Goal: Answer question/provide support: Share knowledge or assist other users

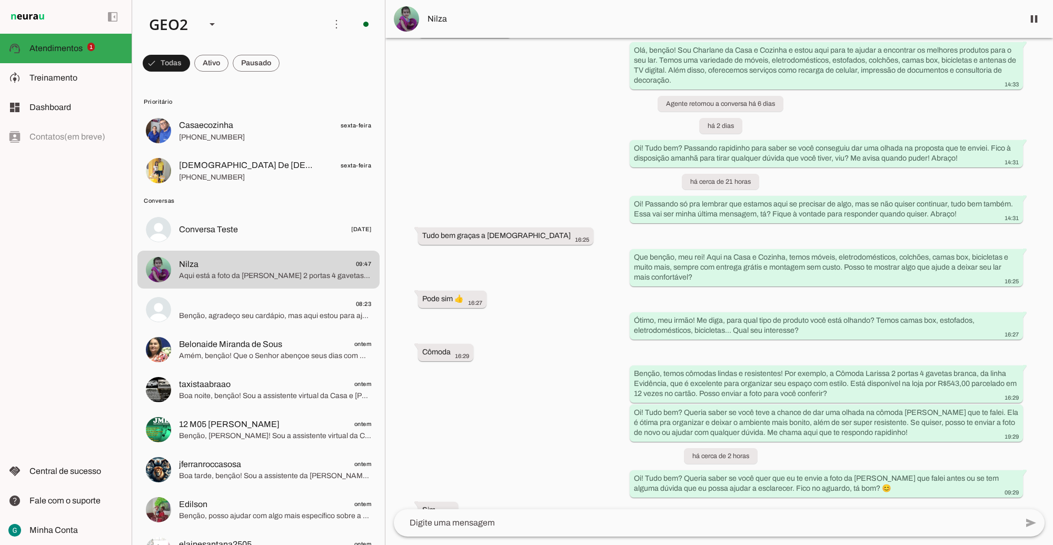
scroll to position [403, 0]
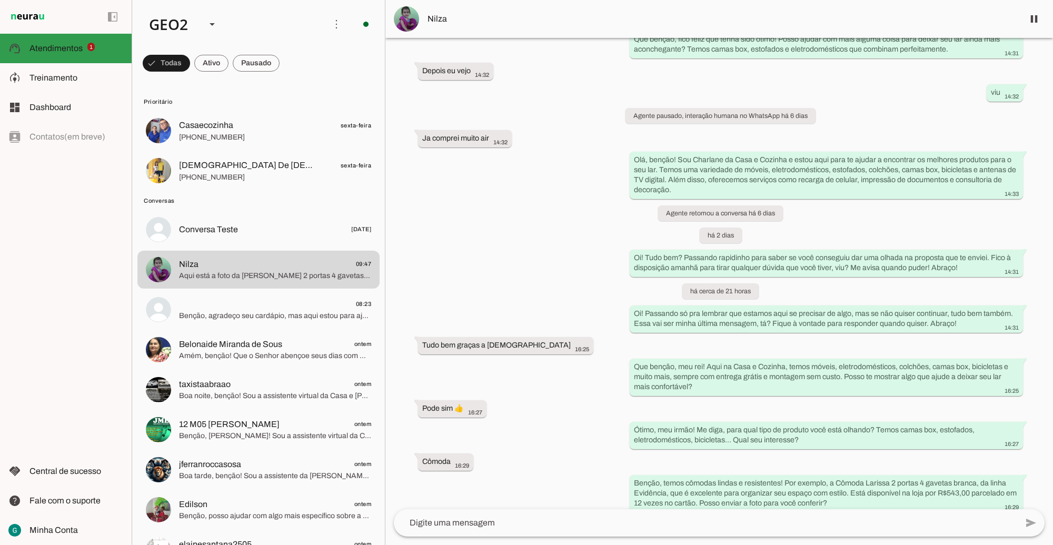
click at [54, 41] on md-item "support_agent Atendimentos Atendimentos 1" at bounding box center [66, 48] width 132 height 29
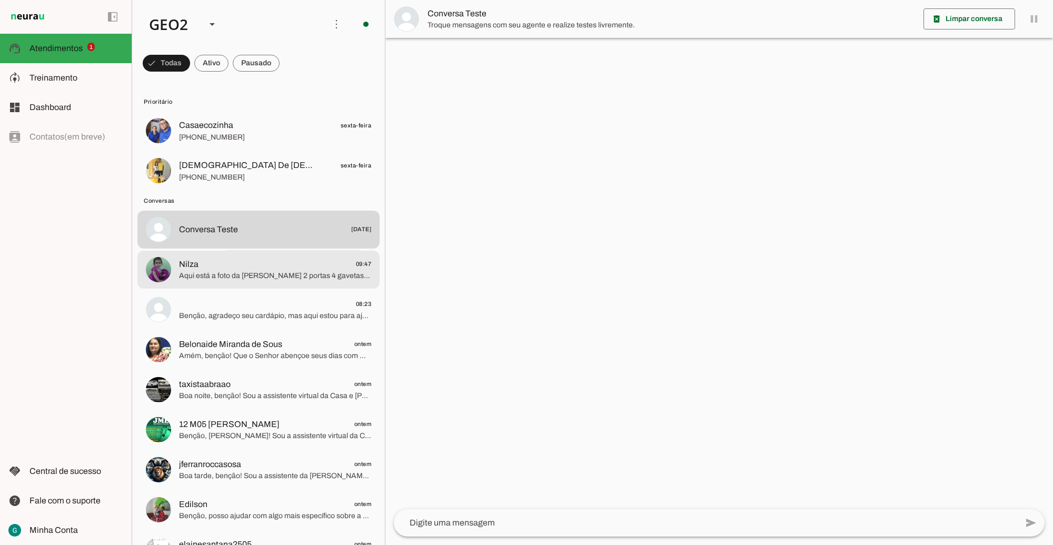
click at [284, 266] on span "Nilza 09:47" at bounding box center [275, 263] width 192 height 13
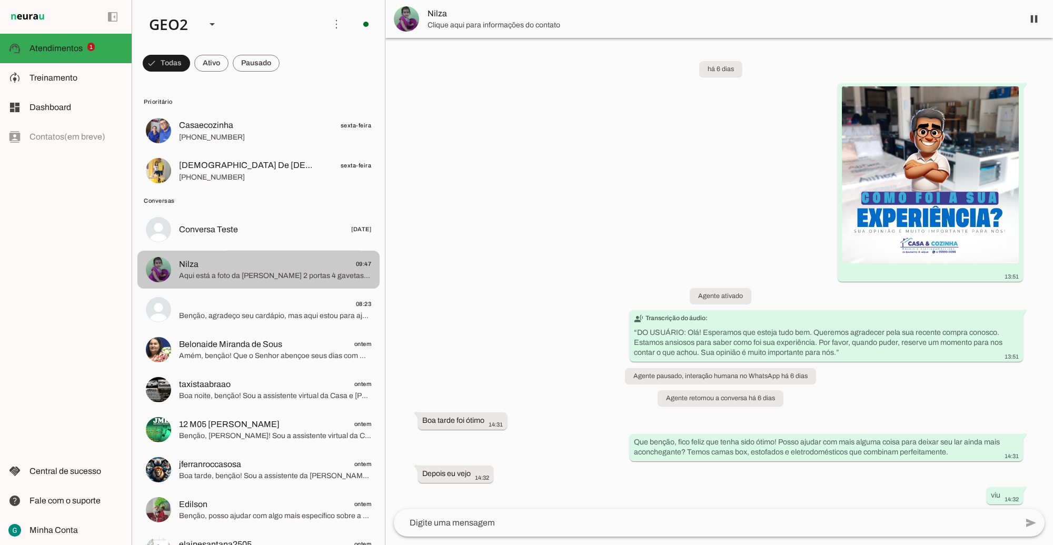
scroll to position [600, 0]
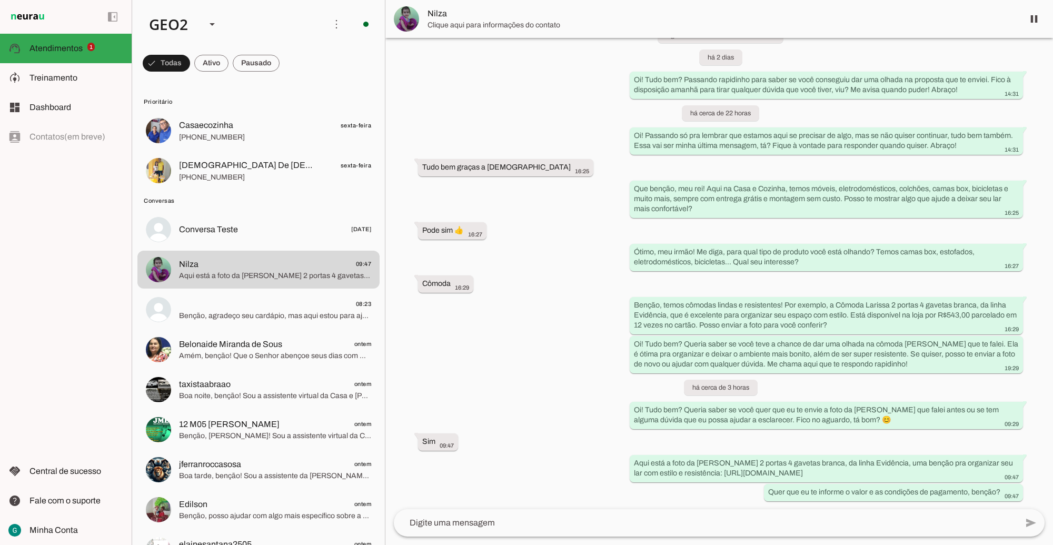
click at [582, 335] on div "há 6 dias 13:51 Agente ativado transcribe Transcrição do áudio: “ DO USUÁRIO: O…" at bounding box center [718, 273] width 667 height 471
click at [566, 441] on div "há 6 dias 13:51 Agente ativado transcribe Transcrição do áudio: “ DO USUÁRIO: O…" at bounding box center [718, 273] width 667 height 471
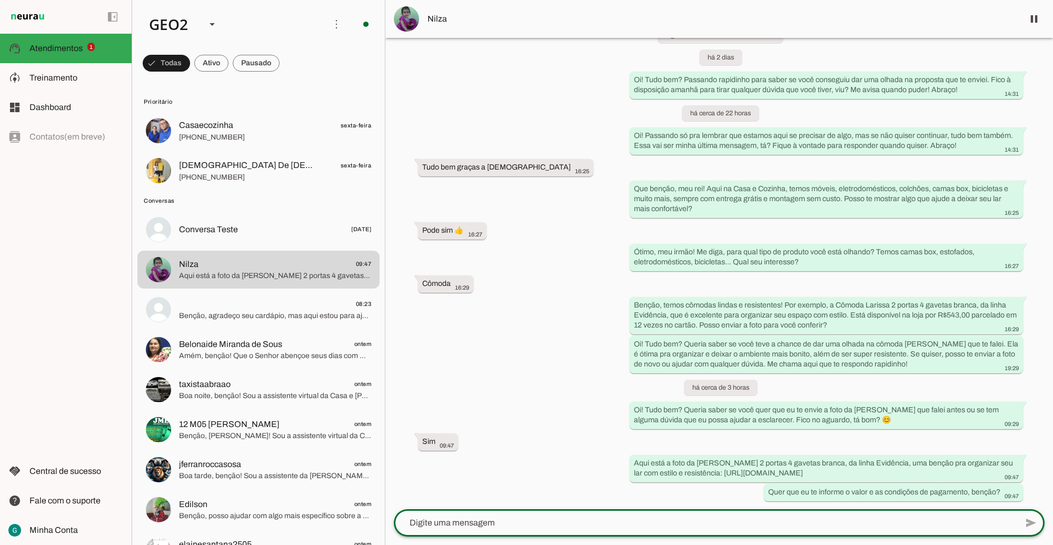
click at [477, 526] on textarea at bounding box center [705, 522] width 623 height 13
click at [872, 479] on div "Aqui está a foto da [PERSON_NAME] 2 portas 4 gavetas branca, da linha Evidência…" at bounding box center [826, 468] width 385 height 23
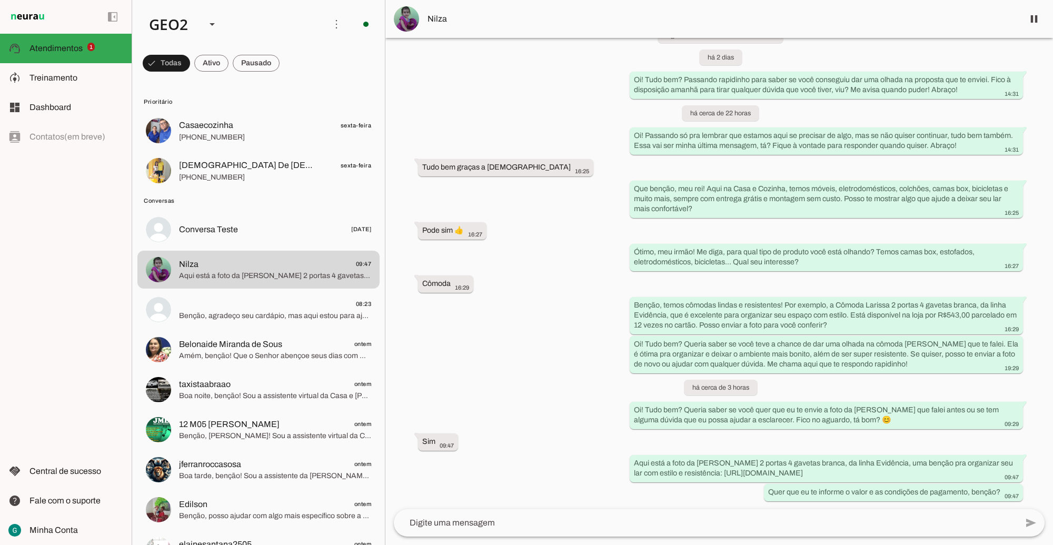
click at [533, 338] on div "há 6 dias 13:51 Agente ativado transcribe Transcrição do áudio: “ DO USUÁRIO: O…" at bounding box center [718, 273] width 667 height 471
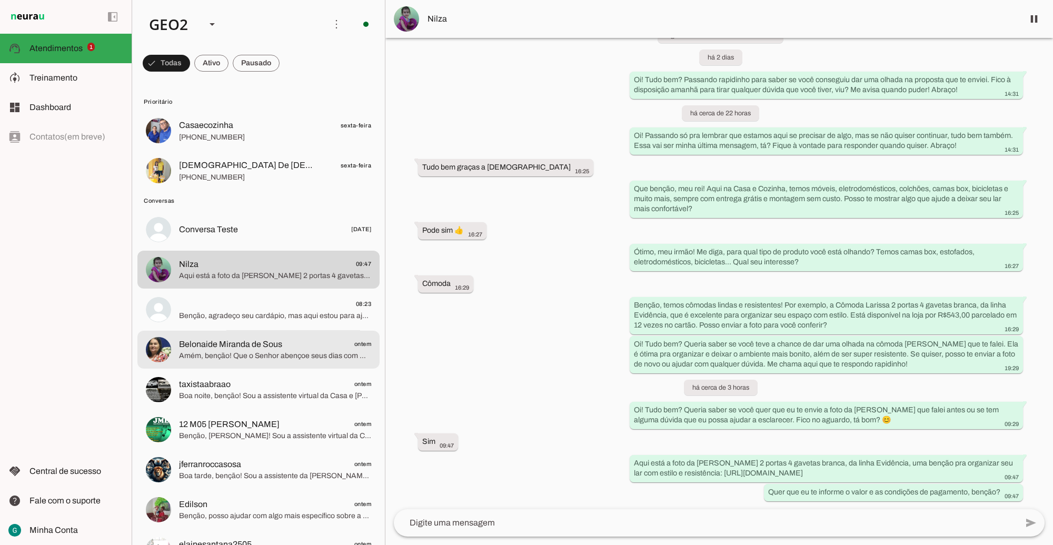
click at [259, 349] on span "Belonaide Miranda de Sous" at bounding box center [230, 344] width 103 height 13
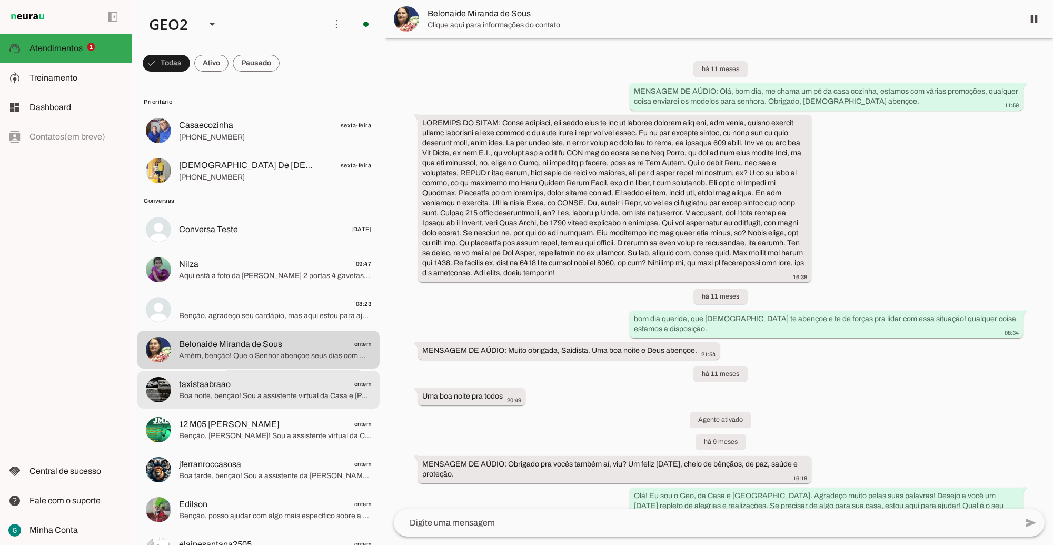
scroll to position [3382, 0]
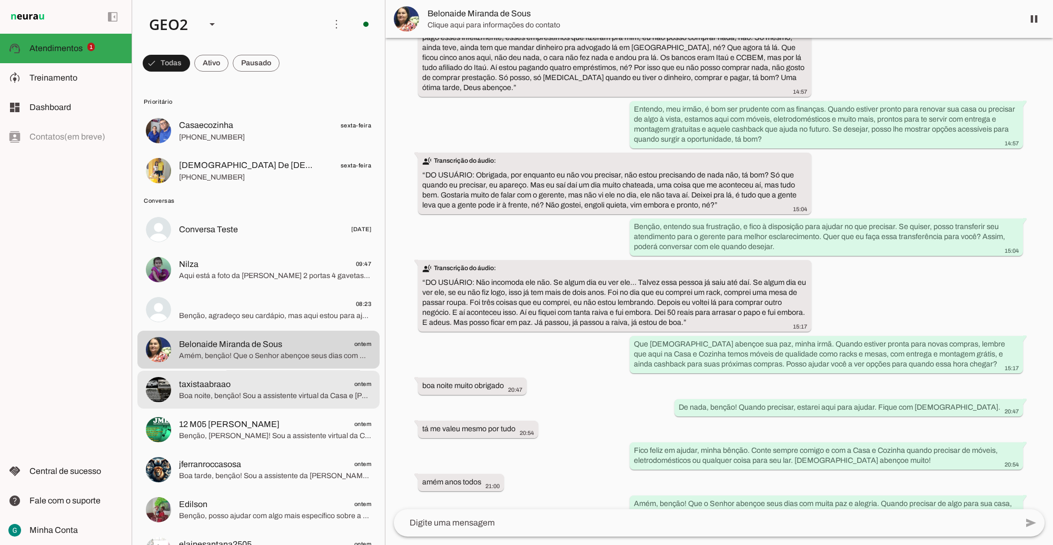
click at [214, 395] on span "Boa noite, benção! Sou a assistente virtual da Casa e [PERSON_NAME], aqui para …" at bounding box center [275, 395] width 192 height 11
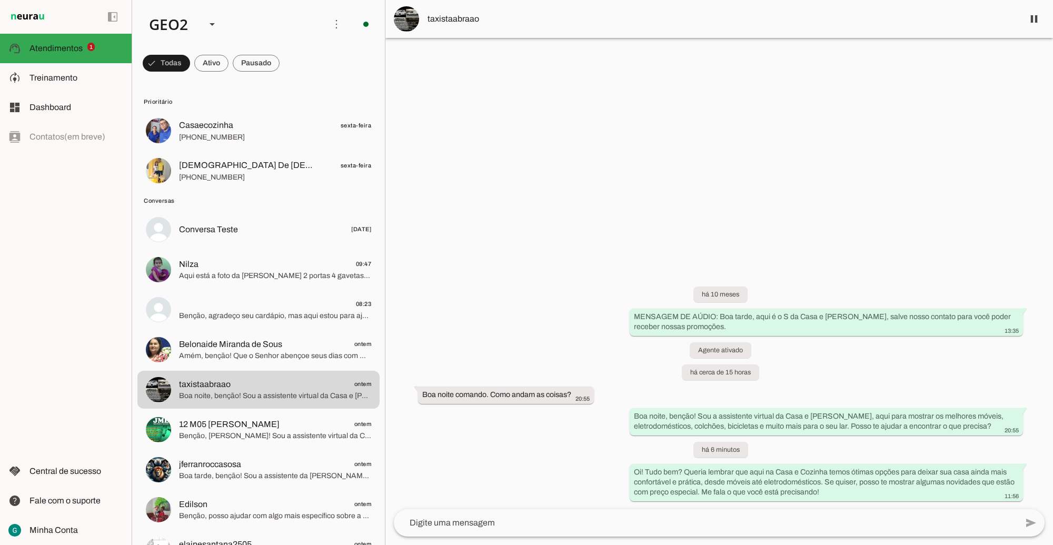
click at [554, 453] on div "há 10 meses MENSAGEM DE AÚDIO: Boa tarde, aqui é o S da Casa e Cozinha, salve n…" at bounding box center [718, 386] width 667 height 246
click at [220, 422] on span "12 M05 [PERSON_NAME]" at bounding box center [229, 424] width 101 height 13
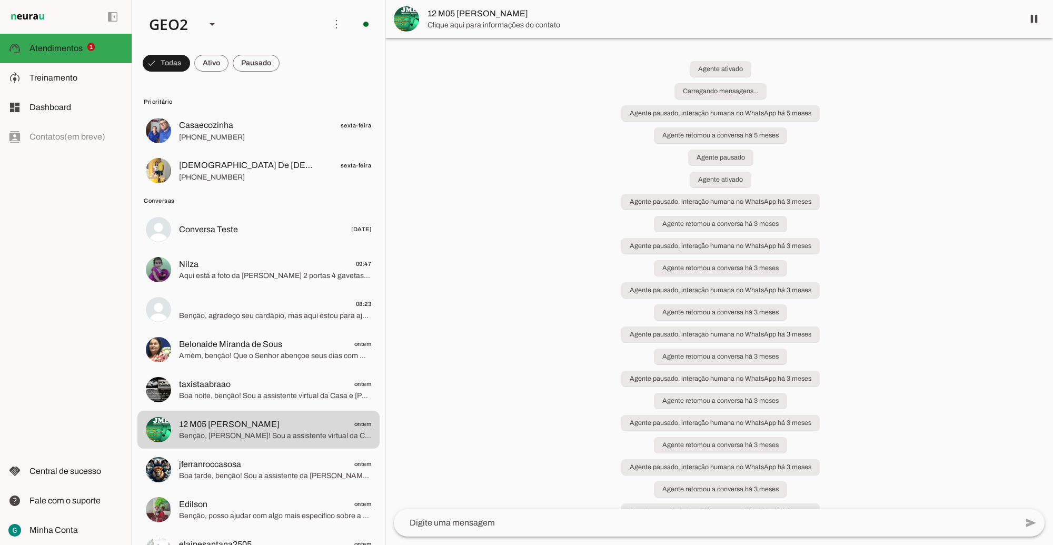
click at [514, 433] on div "Agente ativado Carregando mensagens... Agente pausado, interação humana no What…" at bounding box center [718, 273] width 667 height 471
click at [208, 474] on span "Boa tarde, benção! Sou a assistente da [PERSON_NAME] e [PERSON_NAME], seu lugar…" at bounding box center [275, 475] width 192 height 11
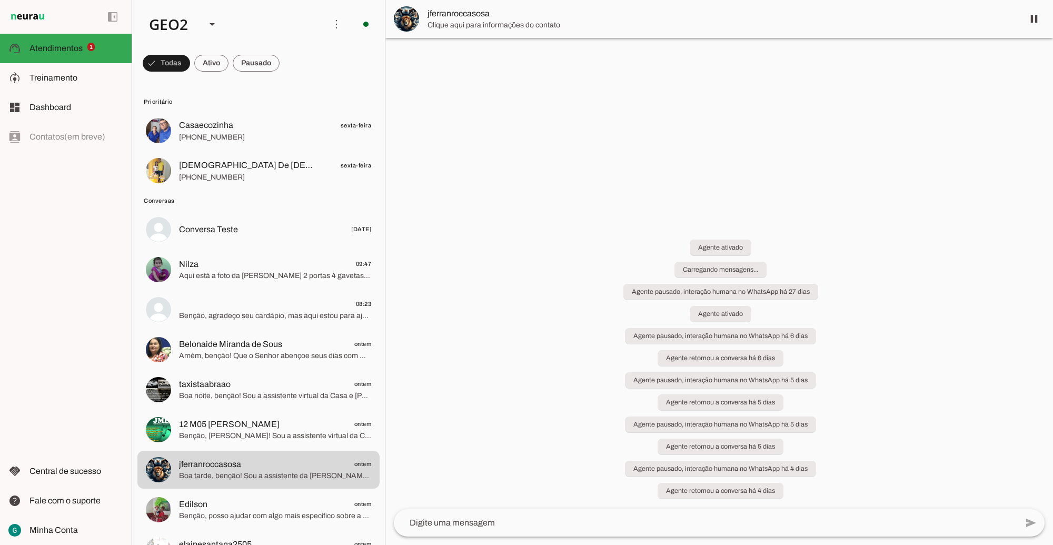
click at [495, 478] on div "Agente ativado Carregando mensagens... Agente pausado, interação humana no What…" at bounding box center [718, 362] width 667 height 293
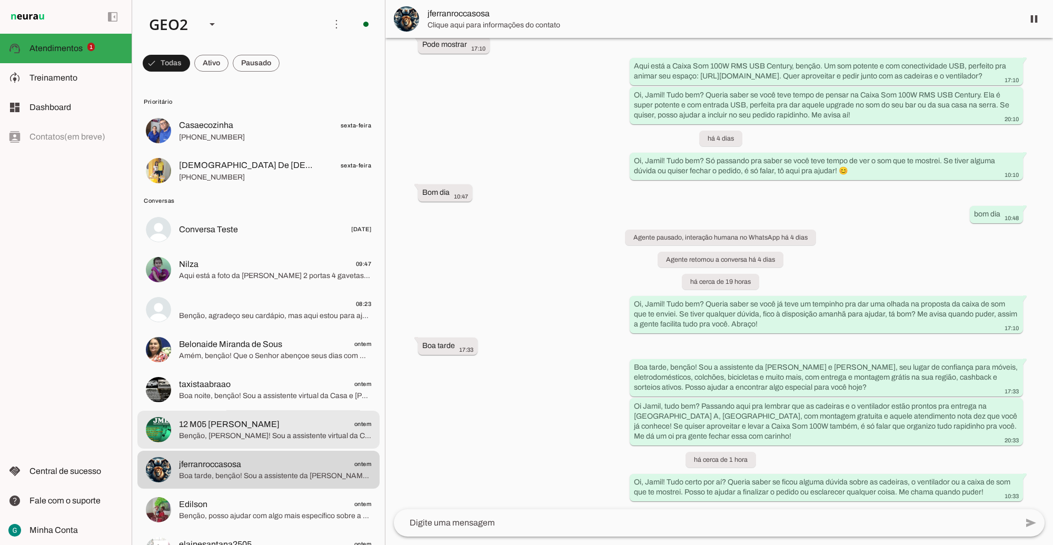
scroll to position [197, 0]
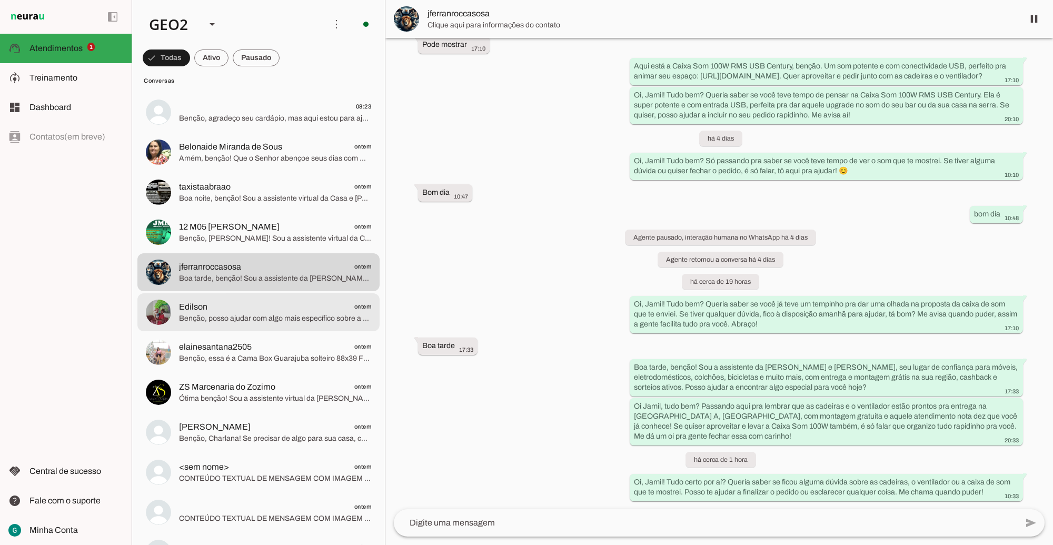
click at [191, 300] on span "Edilson" at bounding box center [193, 306] width 28 height 13
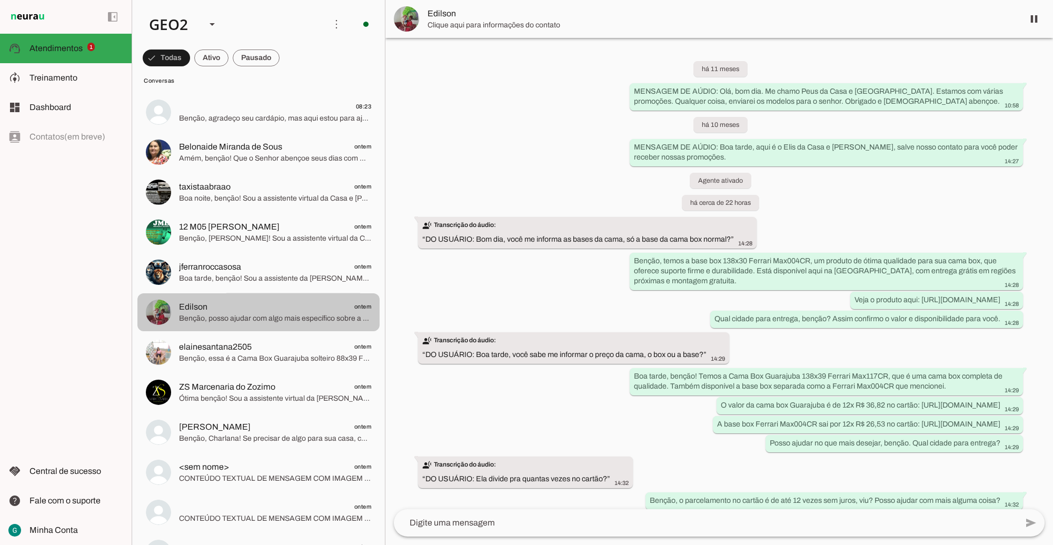
scroll to position [487, 0]
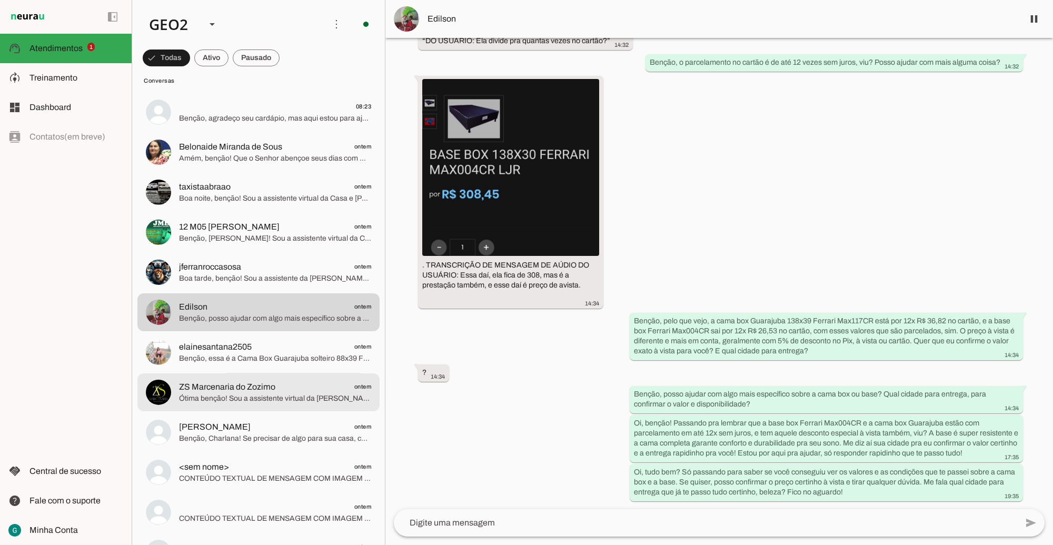
click at [235, 402] on span "Ótima benção! Sou a assistente virtual da [PERSON_NAME] e [PERSON_NAME], aqui p…" at bounding box center [275, 398] width 192 height 11
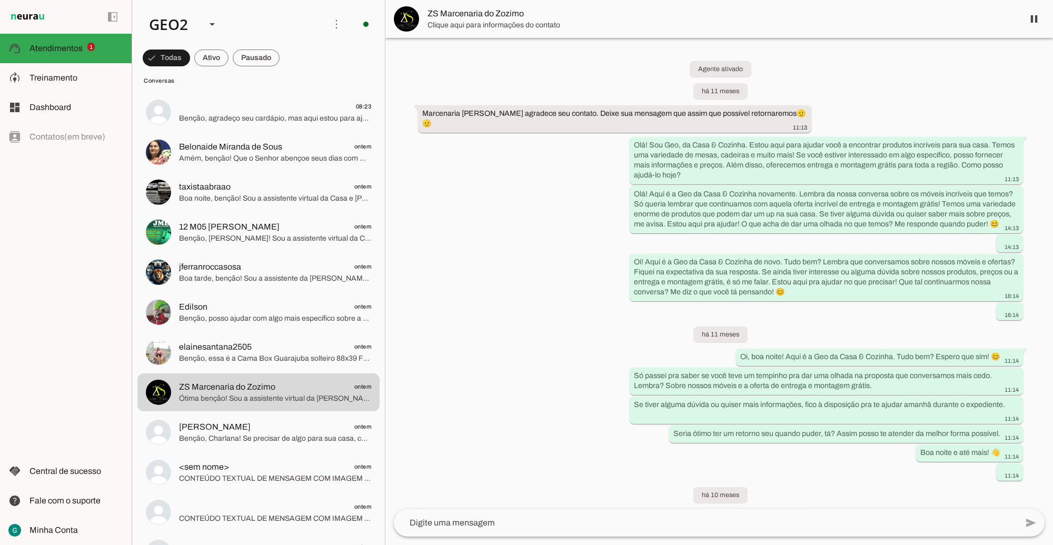
scroll to position [1351, 0]
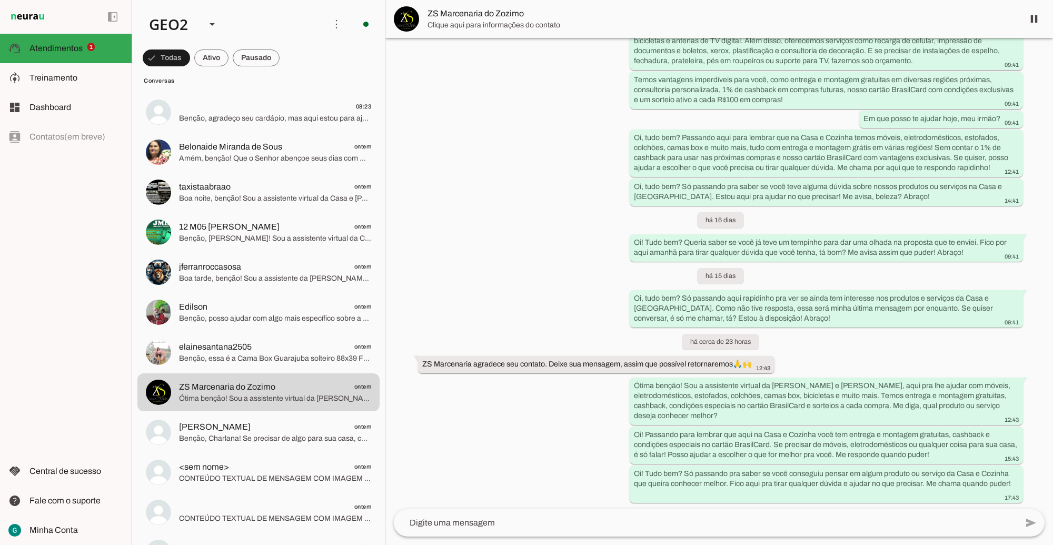
click at [535, 456] on div "Agente ativado há 11 meses [PERSON_NAME] Do Zozimo agradece seu contato. Deixe …" at bounding box center [718, 273] width 667 height 471
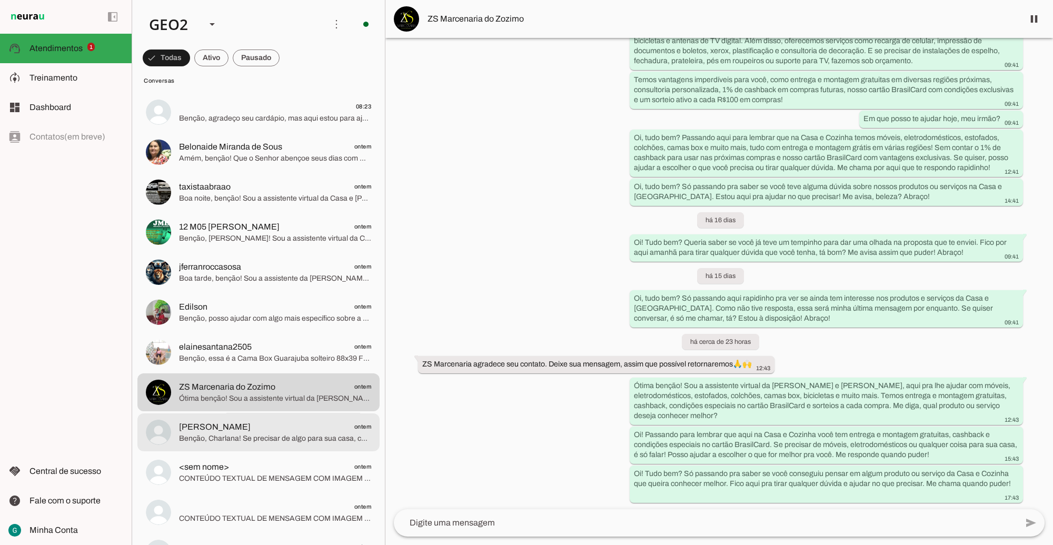
click at [249, 428] on span "[PERSON_NAME] ontem" at bounding box center [275, 426] width 192 height 13
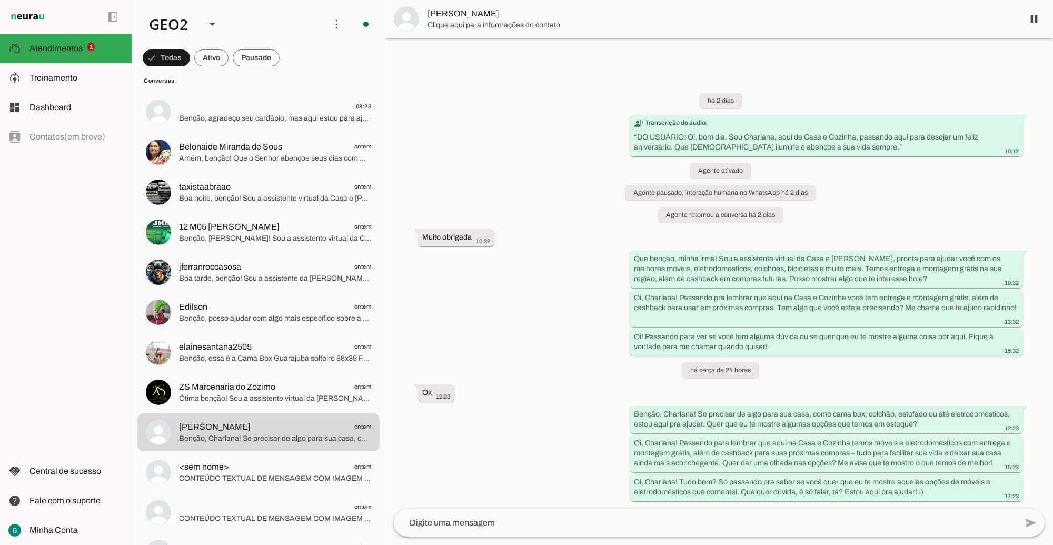
click at [575, 373] on div "há 2 dias transcribe Transcrição do áudio: “ DO USUÁRIO: Oi, bom dia. Sou Charl…" at bounding box center [718, 288] width 667 height 439
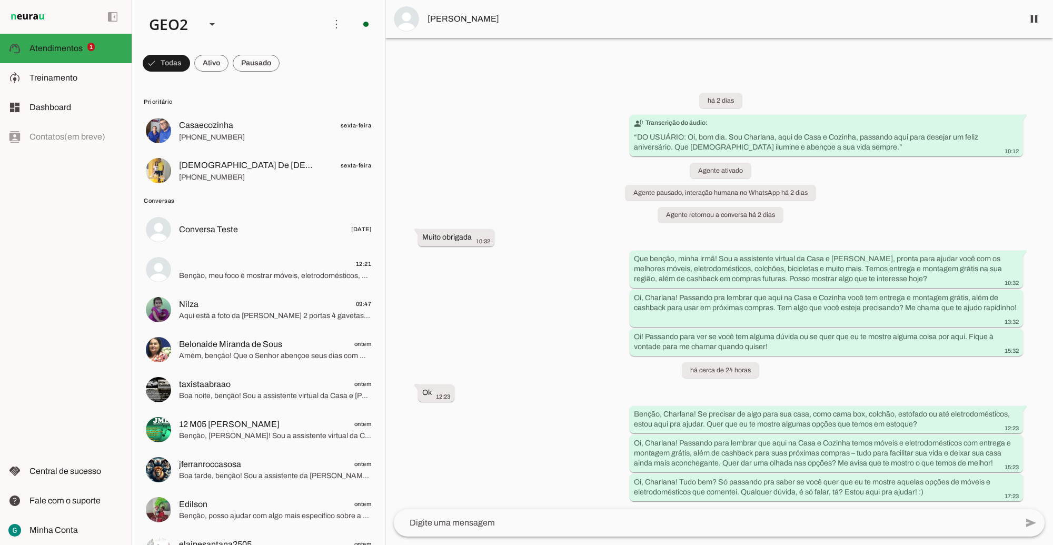
click at [66, 32] on md-item "left_panel_open left_panel_close" at bounding box center [66, 17] width 132 height 34
click at [63, 41] on md-item "support_agent Atendimentos Atendimentos 1" at bounding box center [66, 48] width 132 height 29
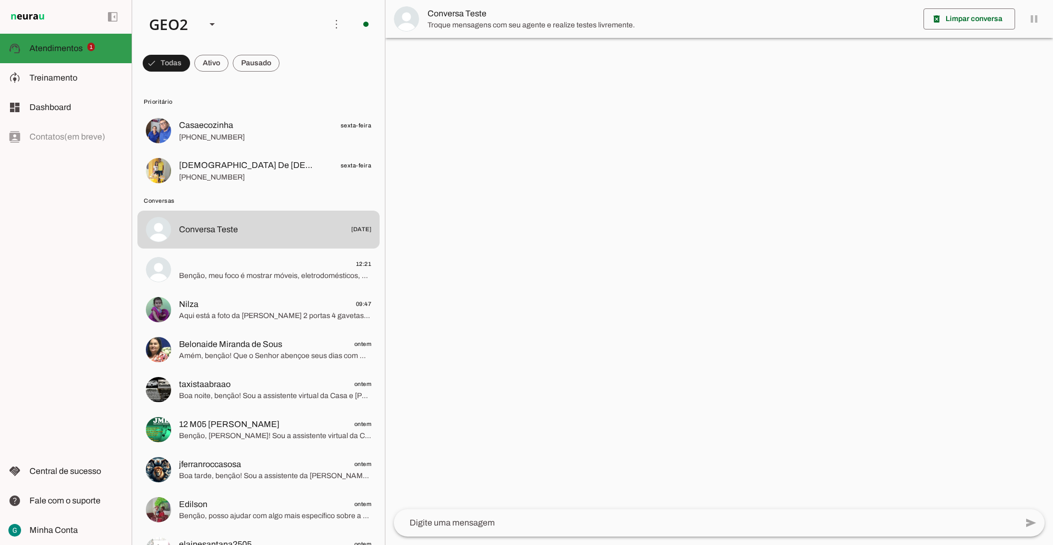
click at [54, 44] on span "Atendimentos" at bounding box center [55, 48] width 53 height 9
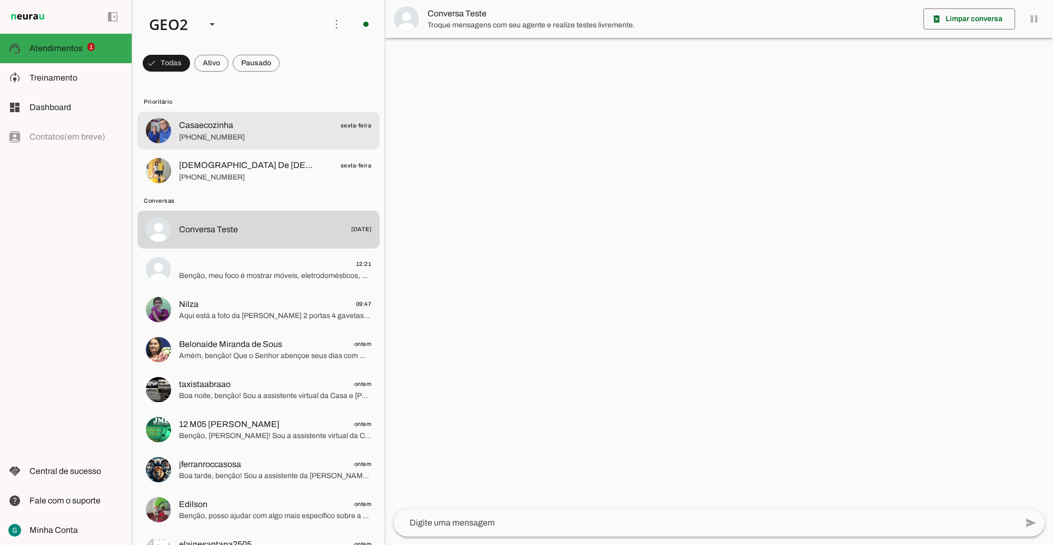
click at [238, 143] on div at bounding box center [275, 131] width 192 height 26
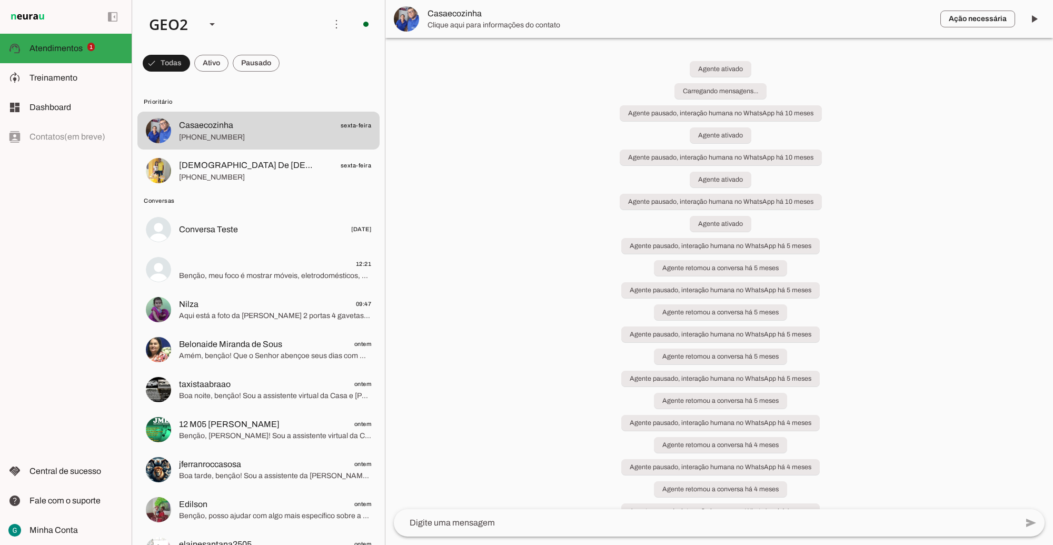
click at [561, 269] on div "Agente ativado Carregando mensagens... Agente pausado, interação humana no What…" at bounding box center [718, 273] width 667 height 471
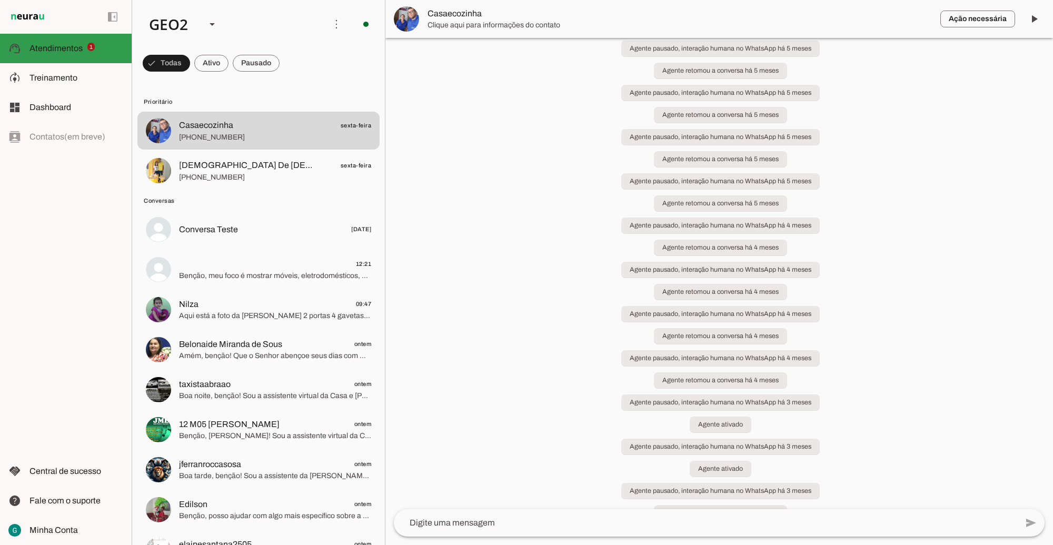
click at [50, 36] on md-item "support_agent Atendimentos Atendimentos 1" at bounding box center [66, 48] width 132 height 29
